Goal: Find specific page/section: Find specific page/section

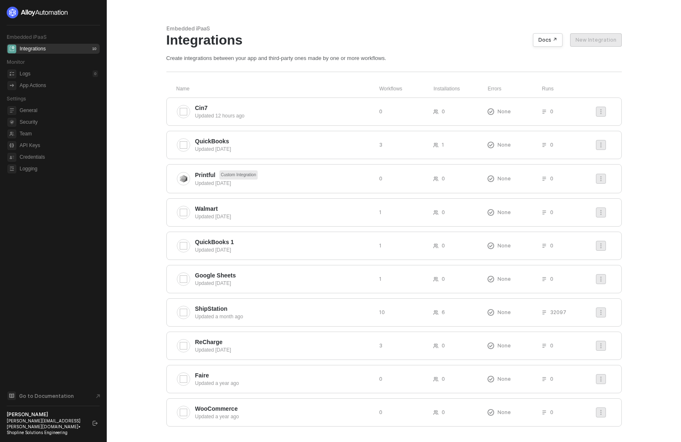
drag, startPoint x: 136, startPoint y: 45, endPoint x: 141, endPoint y: 47, distance: 5.7
click at [383, 53] on div "Embedded iPaaS Integrations Docs ↗ New Integration Create integrations between …" at bounding box center [393, 43] width 455 height 37
click at [301, 109] on span "Cin7" at bounding box center [283, 108] width 177 height 8
